Goal: Information Seeking & Learning: Learn about a topic

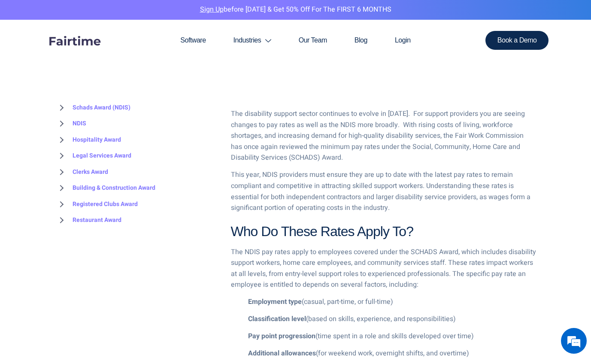
click at [105, 106] on link "Schads Award (NDIS)" at bounding box center [92, 108] width 75 height 16
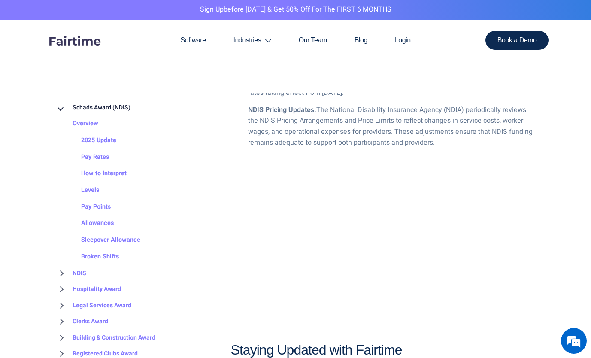
scroll to position [973, 0]
click at [480, 332] on div "Why Do NDIS Pay Rates Increase Each Year? Pay rate adjustments are typically dr…" at bounding box center [383, 255] width 305 height 505
click at [119, 172] on link "How to Interpret" at bounding box center [95, 174] width 63 height 17
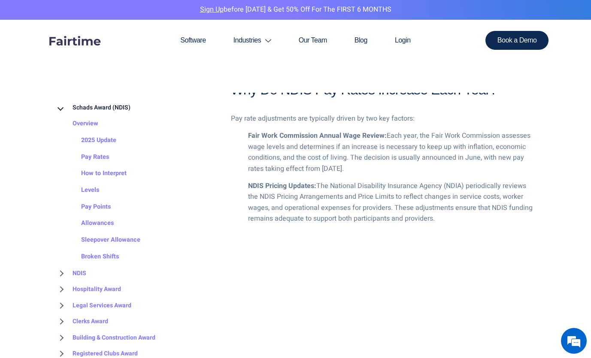
scroll to position [887, 0]
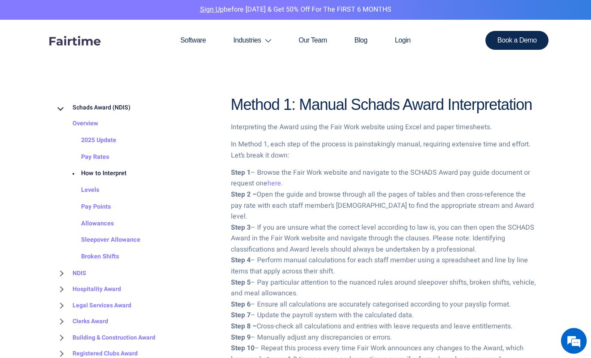
scroll to position [584, 0]
click at [94, 204] on link "Pay Points" at bounding box center [87, 207] width 47 height 17
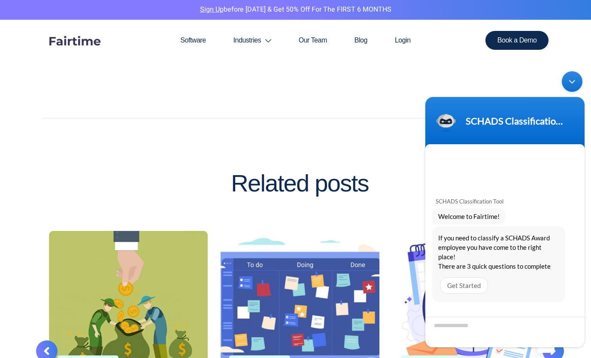
scroll to position [1252, 0]
click at [476, 286] on div "Get Started" at bounding box center [464, 285] width 48 height 16
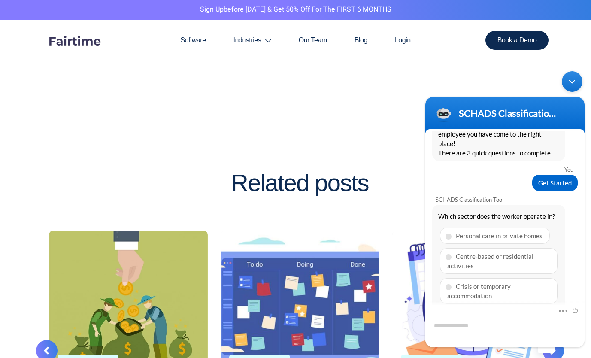
scroll to position [53, 0]
click at [569, 87] on div "Minimize live chat window" at bounding box center [572, 81] width 21 height 21
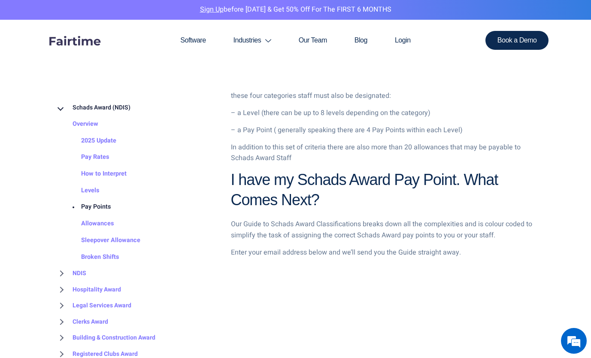
scroll to position [898, 0]
